Goal: Find specific page/section: Find specific page/section

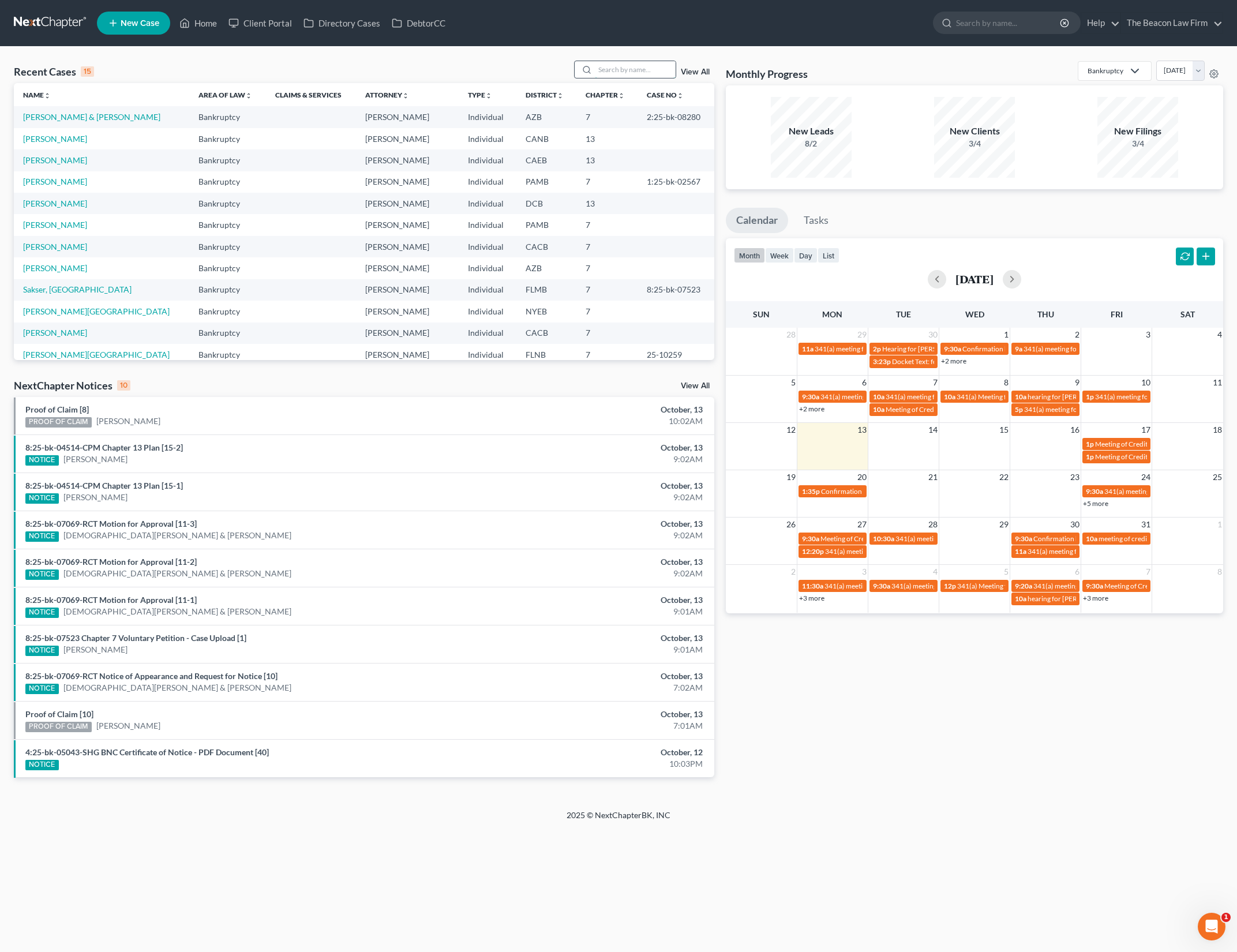
click at [628, 72] on input "search" at bounding box center [635, 70] width 81 height 17
type input "hemmestad"
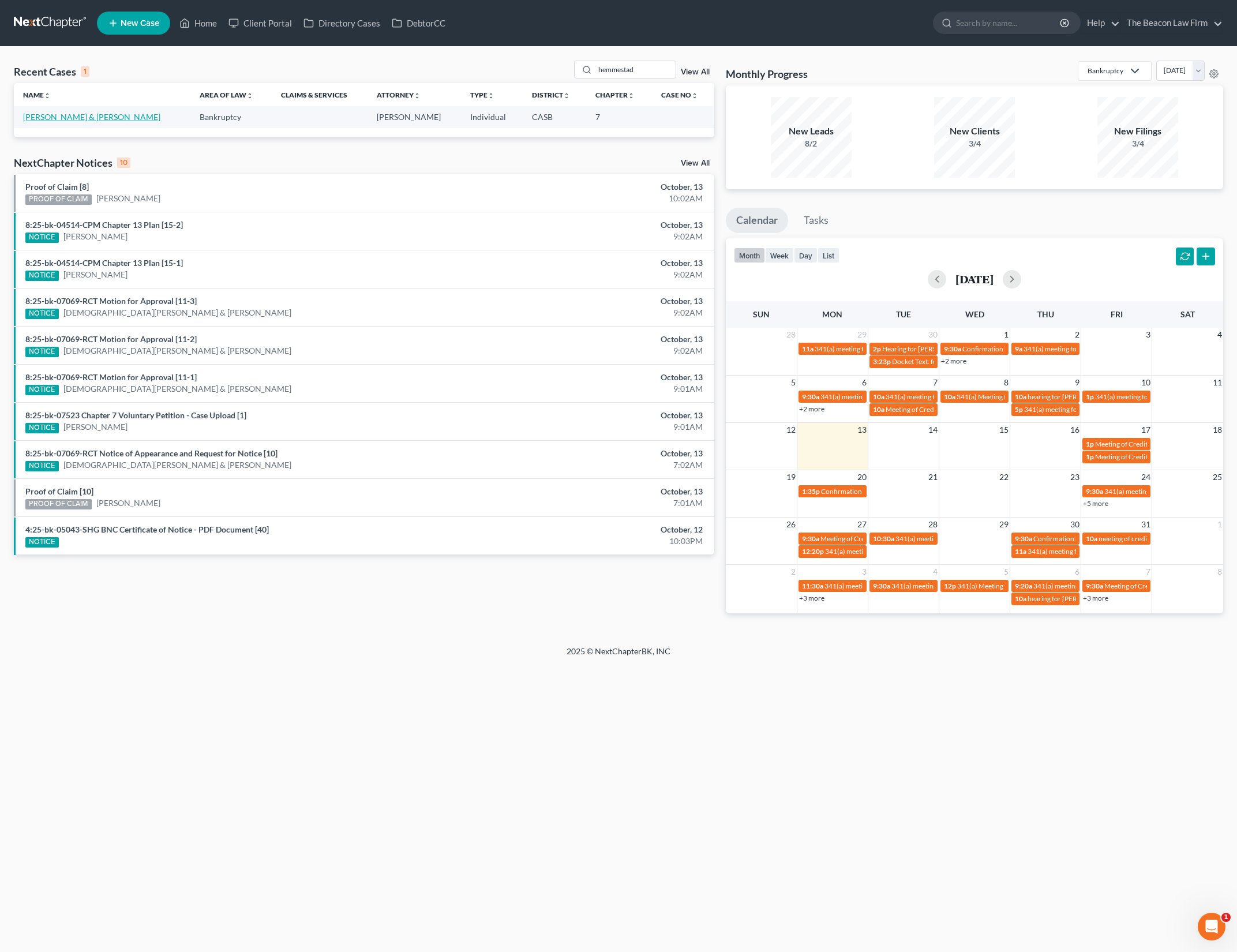
click at [115, 115] on link "[PERSON_NAME] & [PERSON_NAME]" at bounding box center [91, 117] width 137 height 10
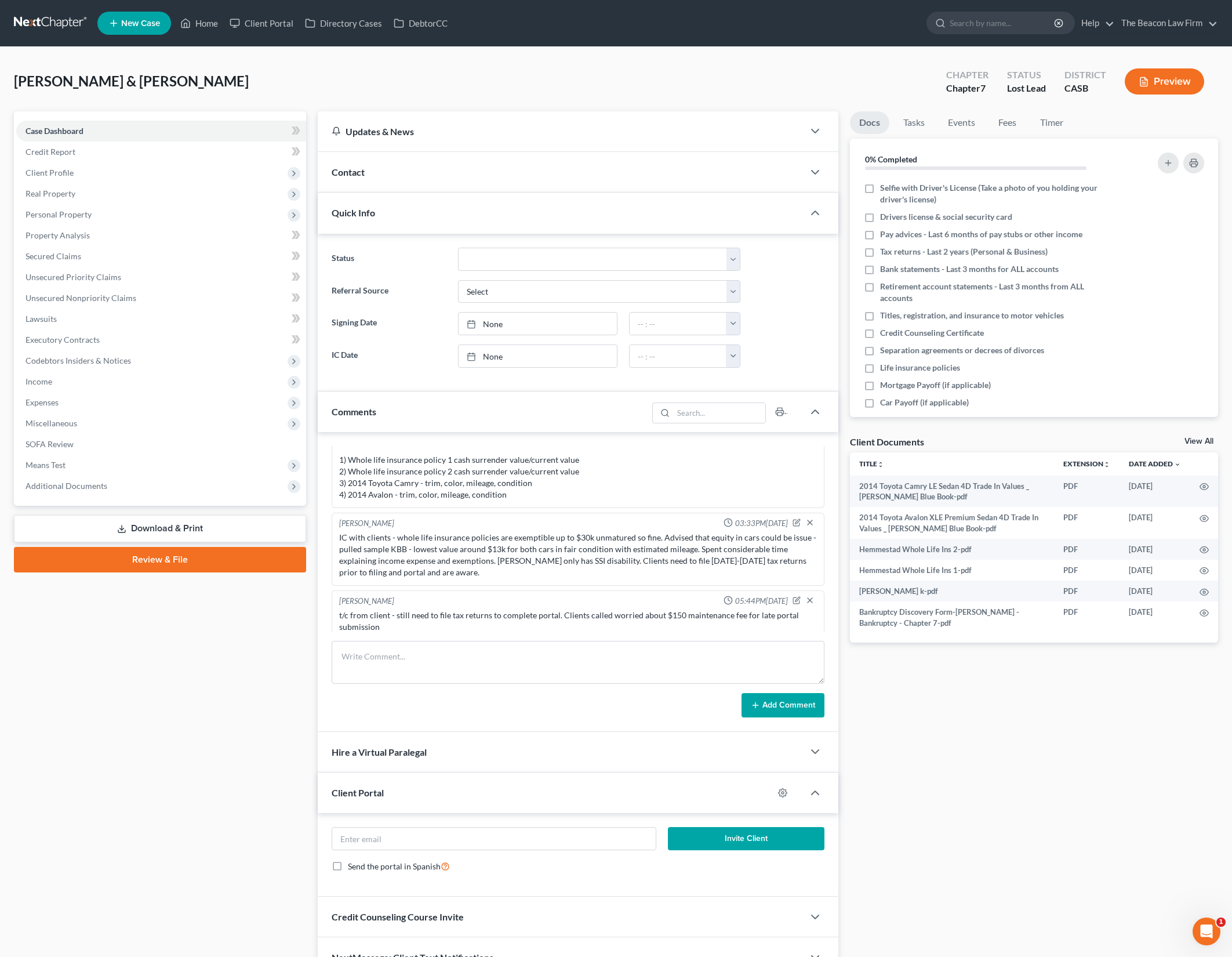
scroll to position [207, 0]
drag, startPoint x: 527, startPoint y: 531, endPoint x: 767, endPoint y: 543, distance: 240.3
click at [767, 543] on div "IC with clients - whole life insurance policies are exemptible up to $30k unmat…" at bounding box center [578, 556] width 477 height 47
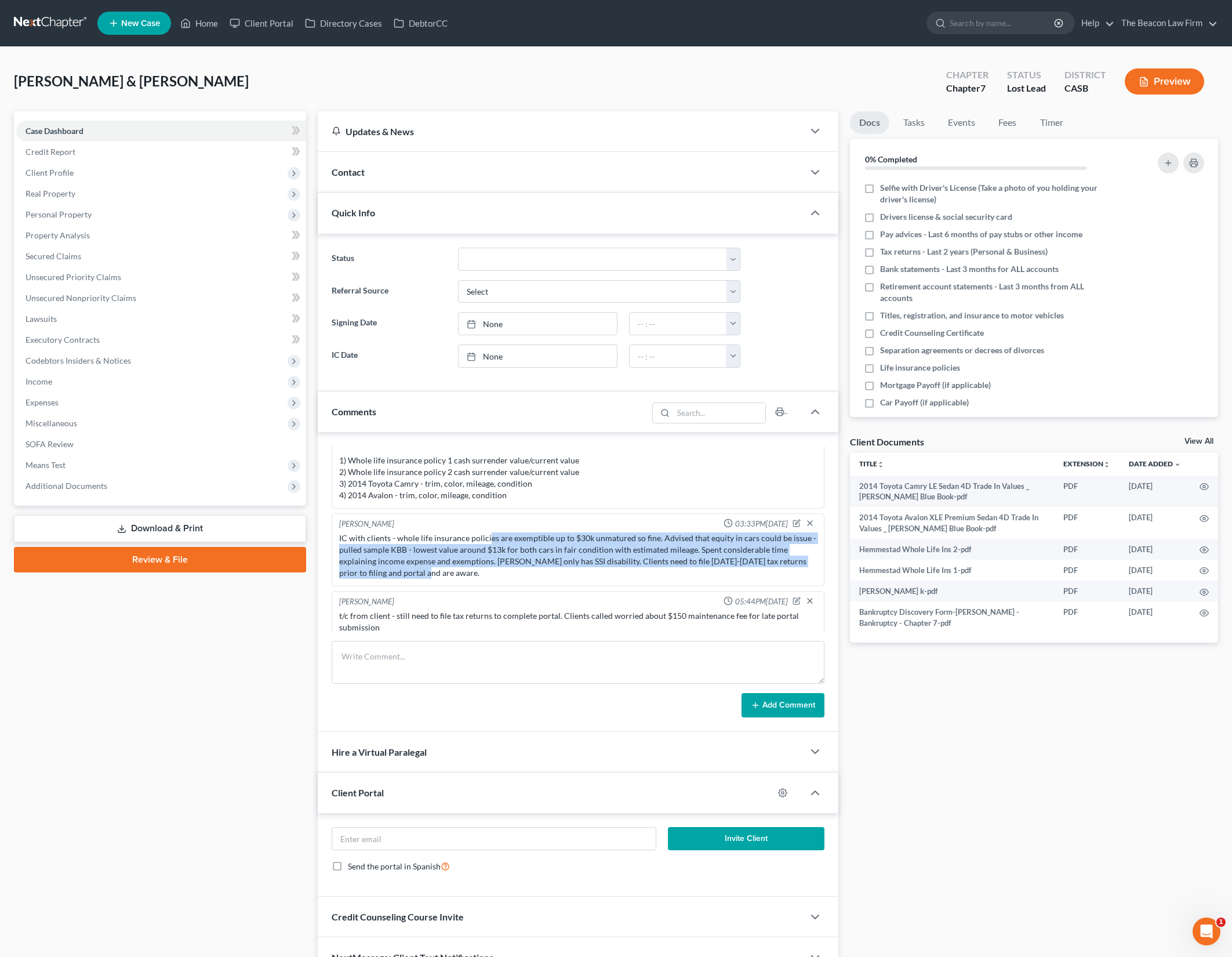
drag, startPoint x: 486, startPoint y: 529, endPoint x: 734, endPoint y: 558, distance: 249.7
click at [734, 558] on div "IC with clients - whole life insurance policies are exemptible up to $30k unmat…" at bounding box center [578, 556] width 477 height 47
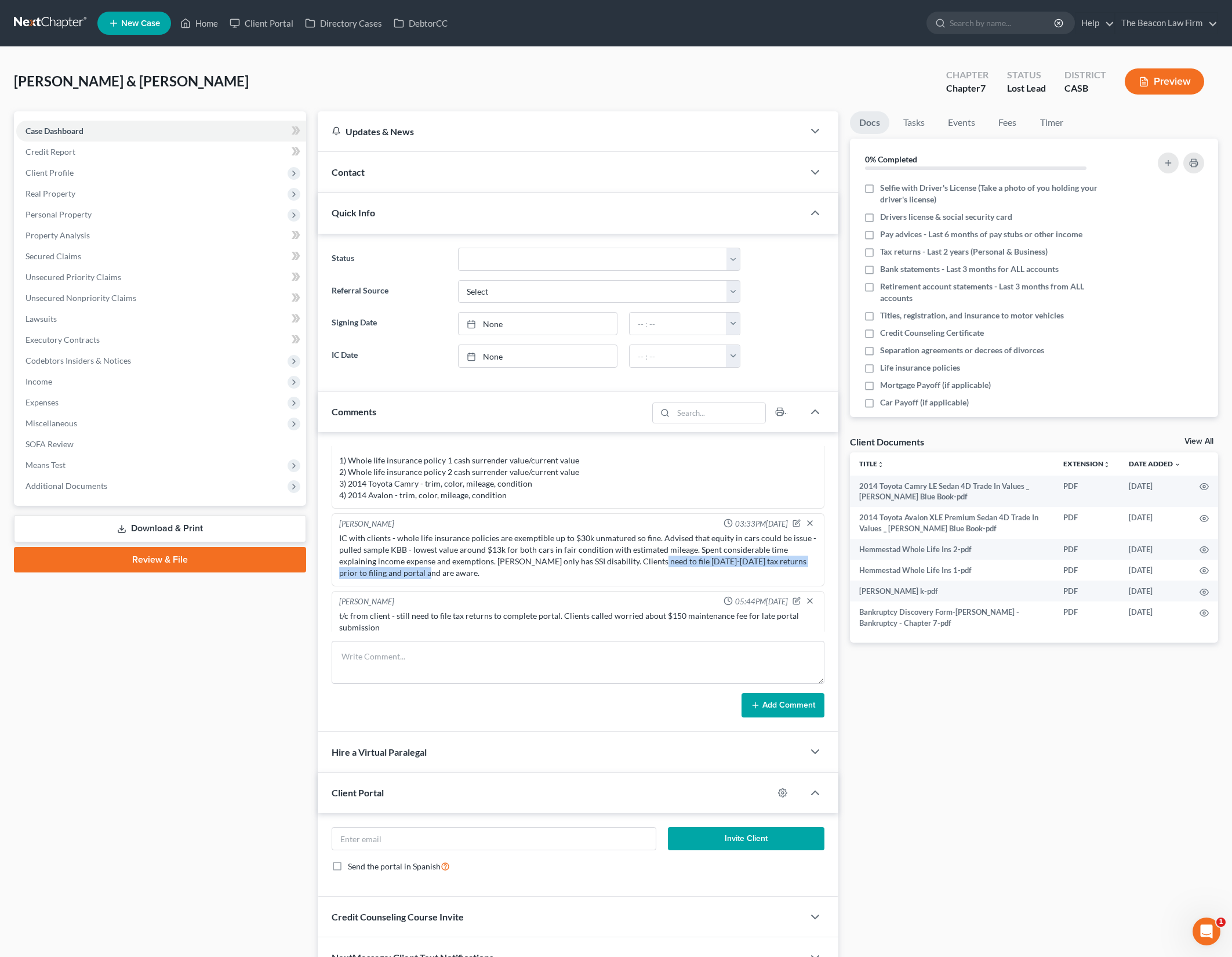
drag, startPoint x: 688, startPoint y: 552, endPoint x: 573, endPoint y: 536, distance: 116.1
click at [585, 538] on div "IC with clients - whole life insurance policies are exemptible up to $30k unmat…" at bounding box center [578, 556] width 477 height 47
click at [570, 536] on div "IC with clients - whole life insurance policies are exemptible up to $30k unmat…" at bounding box center [578, 556] width 477 height 47
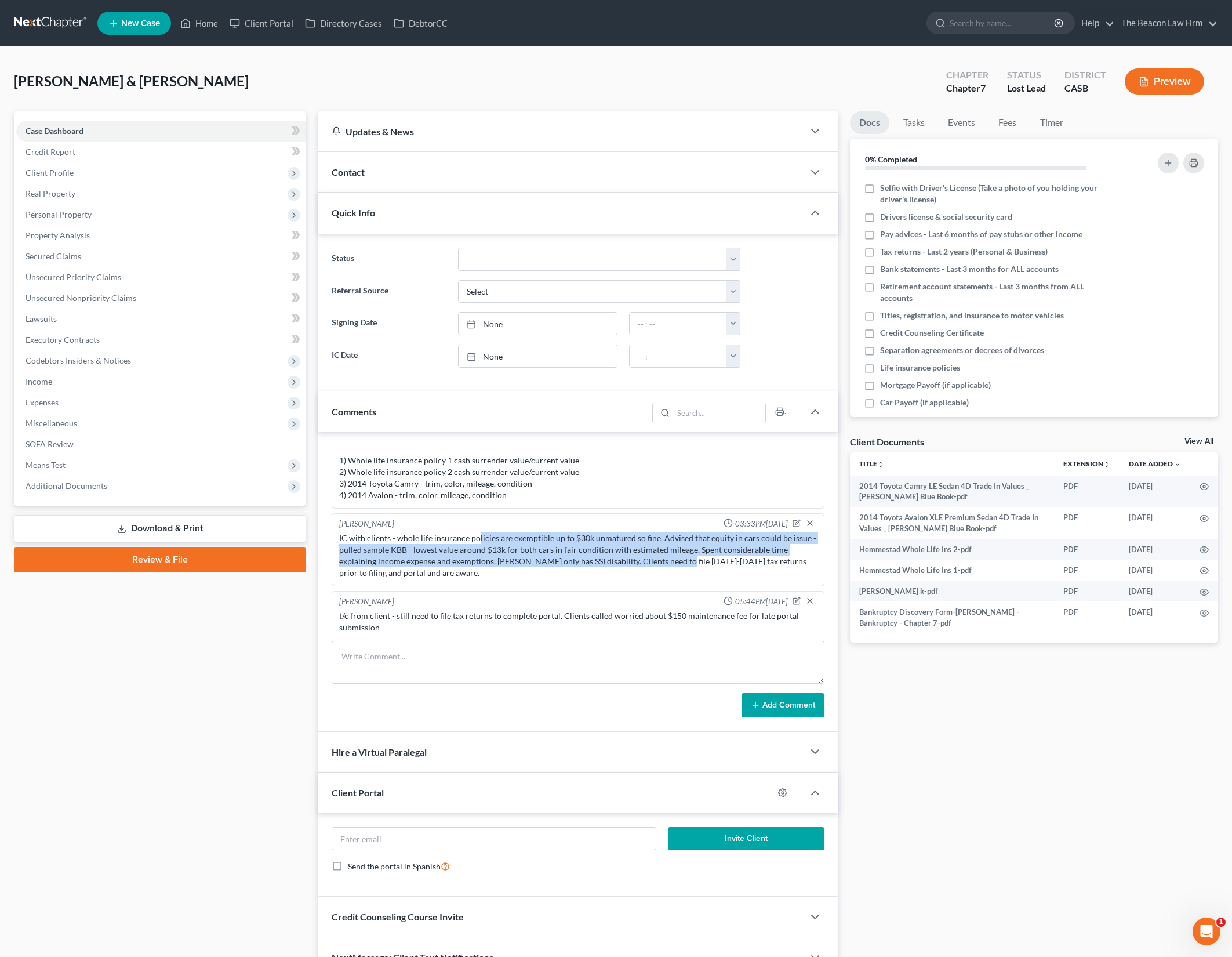
drag, startPoint x: 477, startPoint y: 531, endPoint x: 668, endPoint y: 555, distance: 192.5
click at [668, 555] on div "IC with clients - whole life insurance policies are exemptible up to $30k unmat…" at bounding box center [578, 556] width 477 height 47
drag, startPoint x: 539, startPoint y: 540, endPoint x: 708, endPoint y: 554, distance: 169.6
click at [708, 554] on div "IC with clients - whole life insurance policies are exemptible up to $30k unmat…" at bounding box center [578, 556] width 477 height 47
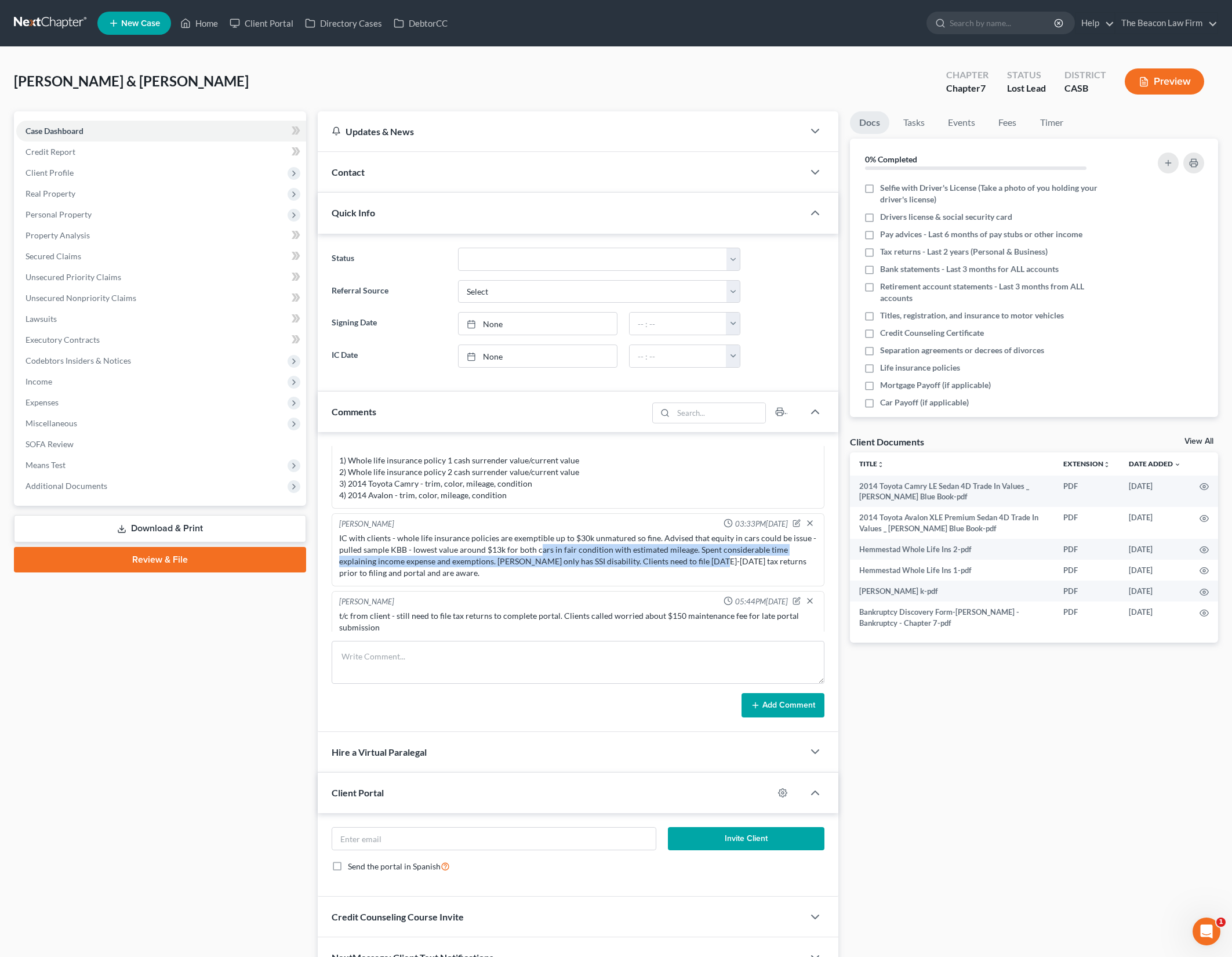
click at [708, 554] on div "IC with clients - whole life insurance policies are exemptible up to $30k unmat…" at bounding box center [578, 556] width 477 height 47
drag, startPoint x: 622, startPoint y: 545, endPoint x: 776, endPoint y: 563, distance: 155.0
click at [776, 563] on div "IC with clients - whole life insurance policies are exemptible up to $30k unmat…" at bounding box center [578, 556] width 477 height 47
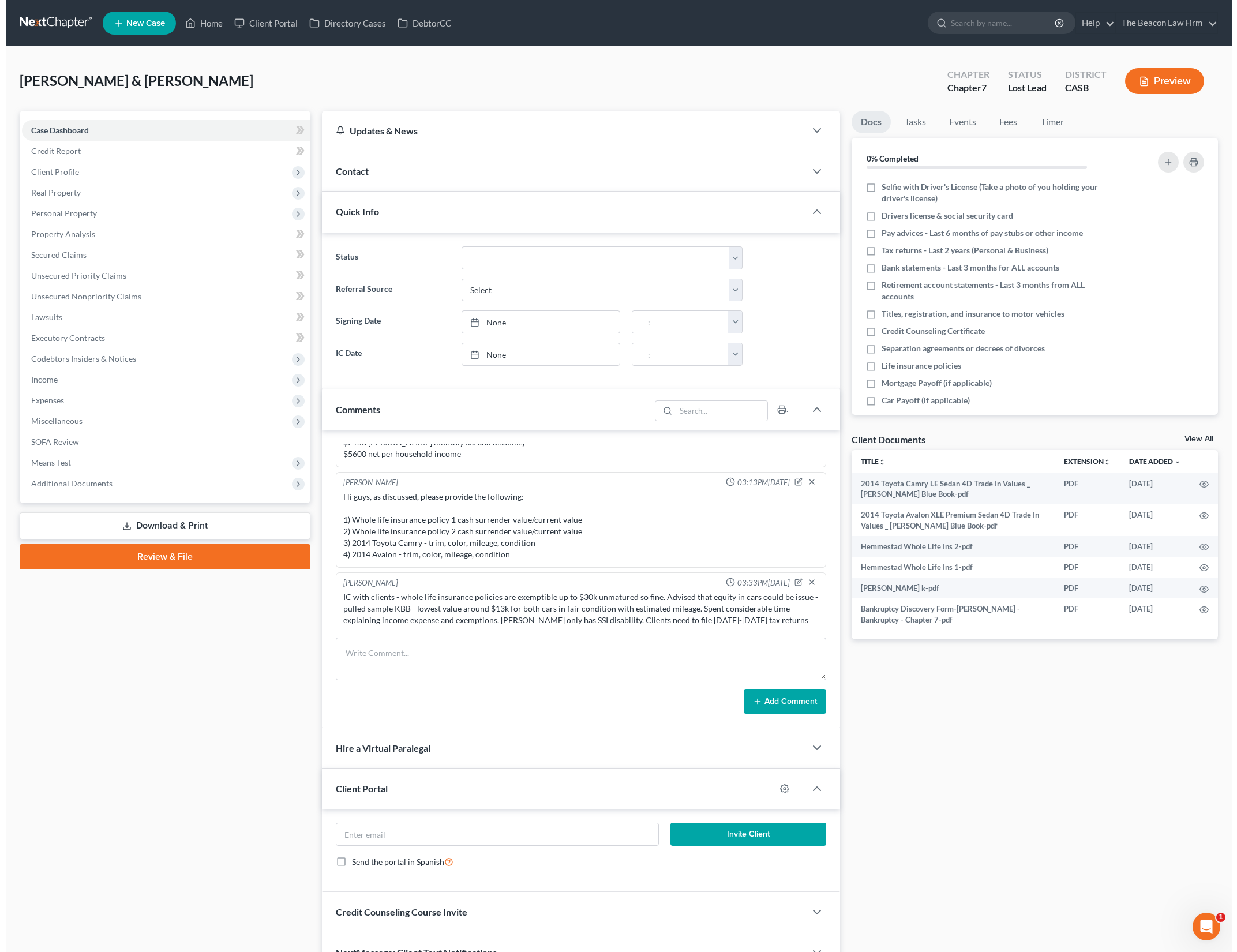
scroll to position [216, 0]
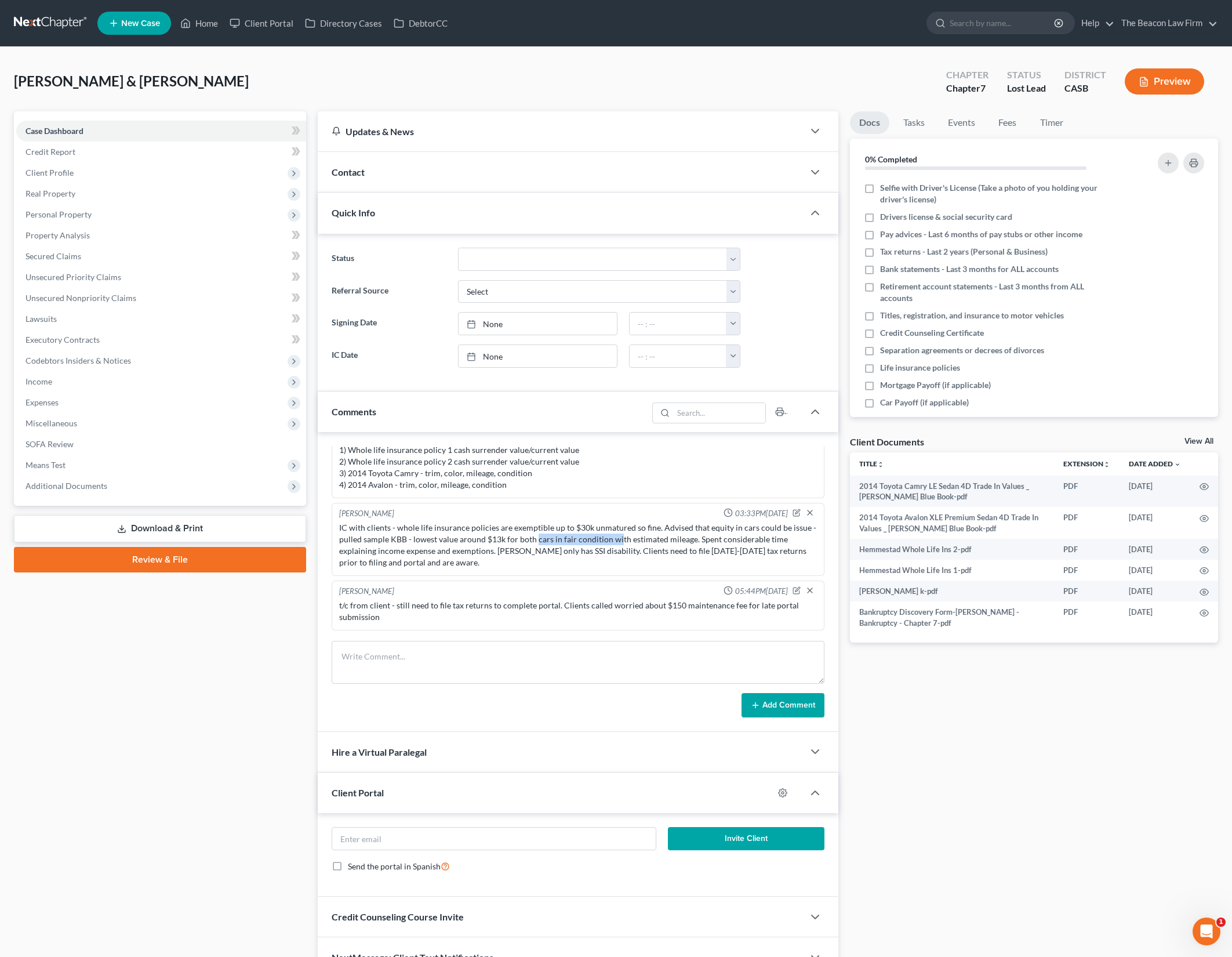
drag, startPoint x: 536, startPoint y: 523, endPoint x: 654, endPoint y: 532, distance: 118.3
click at [639, 529] on div "IC with clients - whole life insurance policies are exemptible up to $30k unmat…" at bounding box center [578, 545] width 477 height 47
click at [654, 532] on div "IC with clients - whole life insurance policies are exemptible up to $30k unmat…" at bounding box center [578, 545] width 477 height 47
click at [216, 20] on link "Home" at bounding box center [199, 23] width 49 height 21
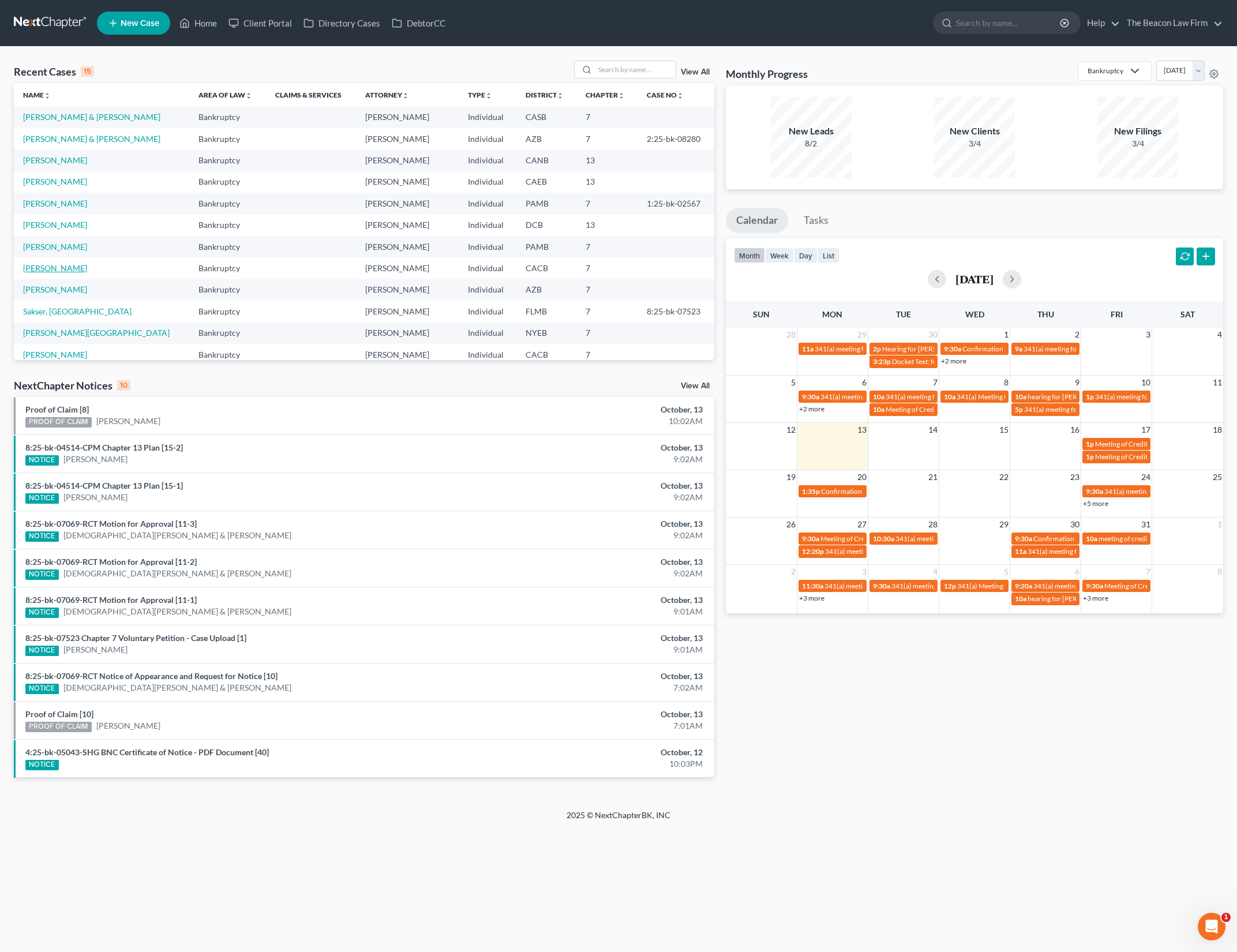
click at [47, 270] on link "[PERSON_NAME]" at bounding box center [55, 268] width 64 height 10
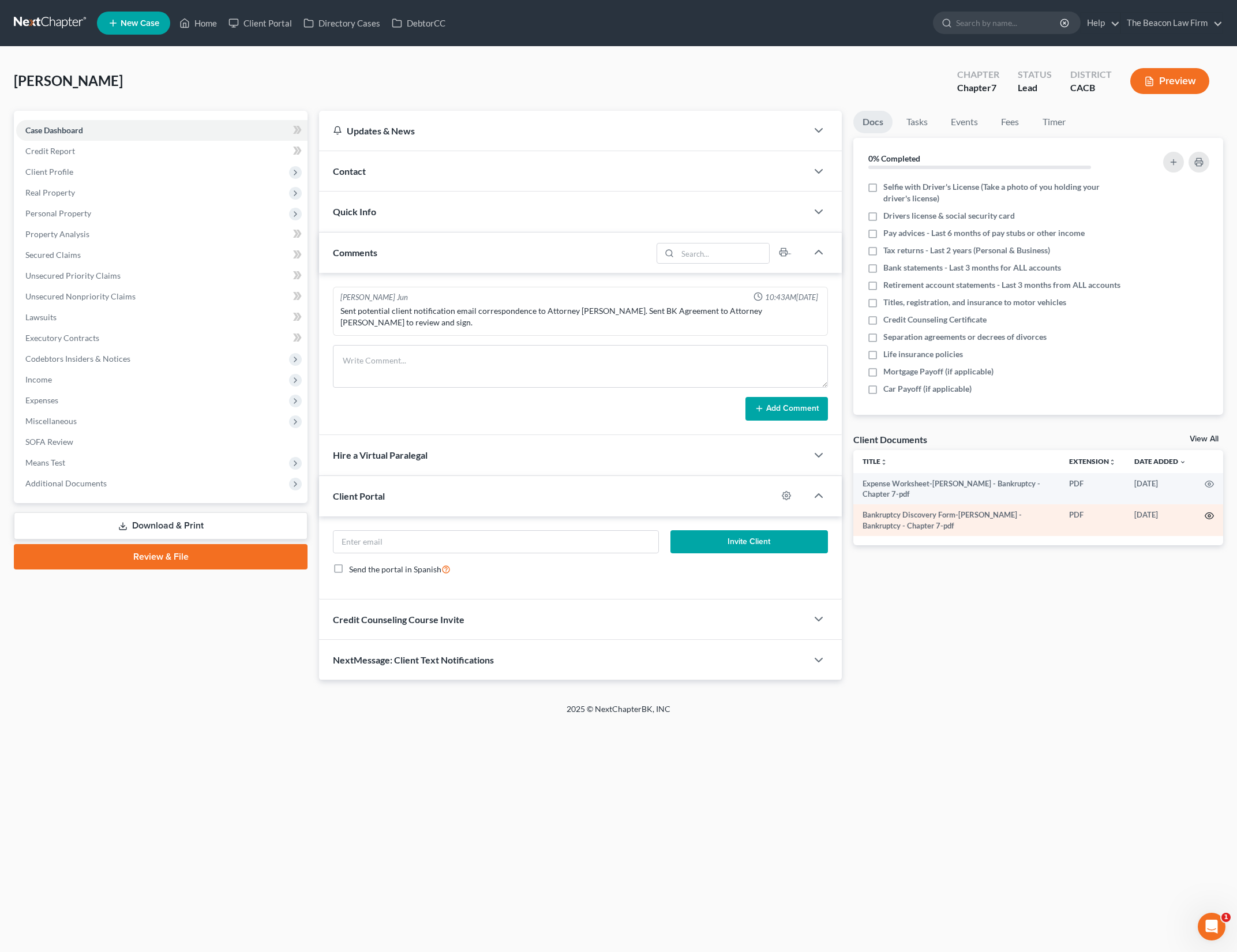
click at [1207, 513] on icon "button" at bounding box center [1210, 516] width 8 height 6
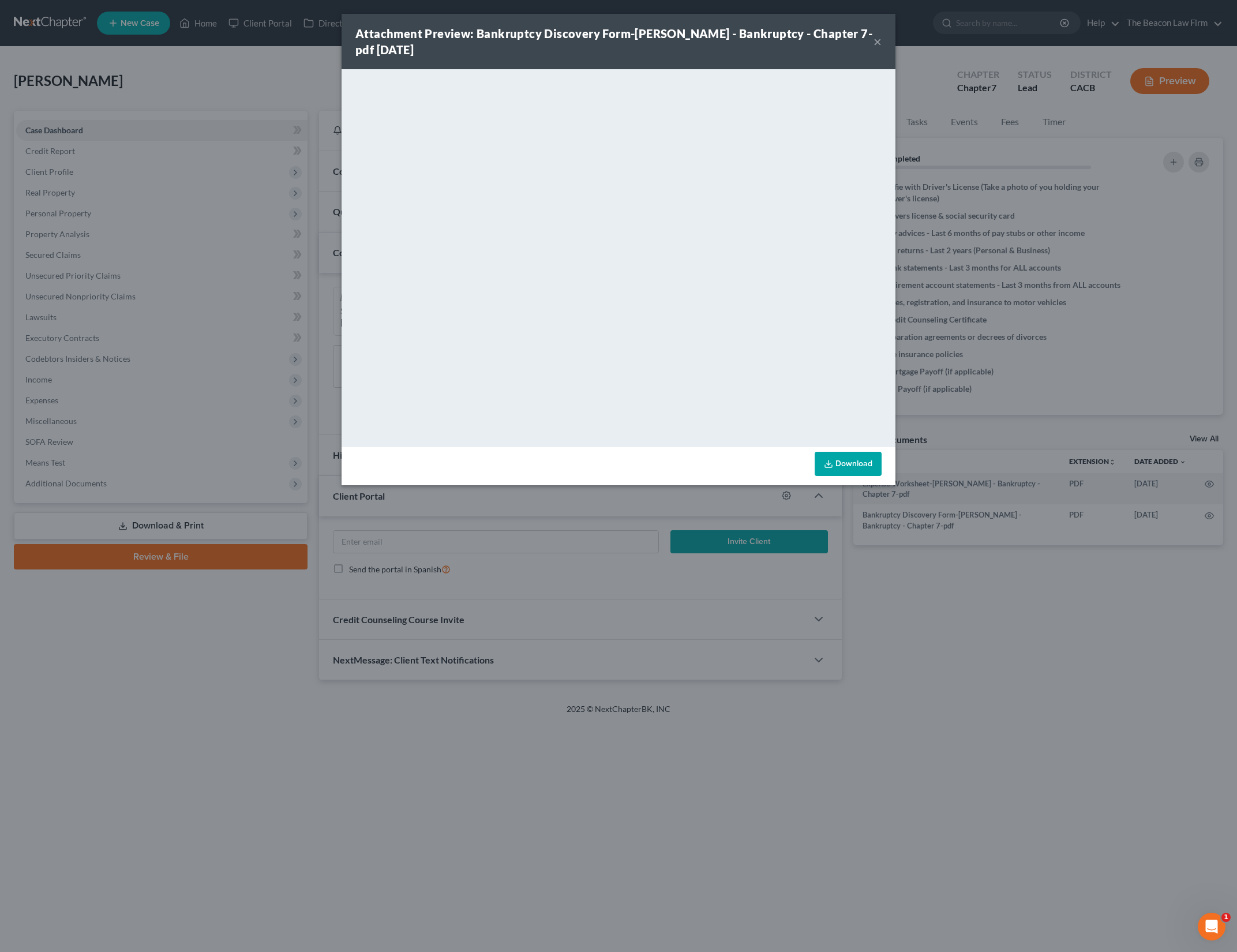
click at [718, 937] on div "Attachment Preview: Bankruptcy Discovery Form-[PERSON_NAME] - Bankruptcy - Chap…" at bounding box center [618, 476] width 1237 height 952
